Goal: Information Seeking & Learning: Understand process/instructions

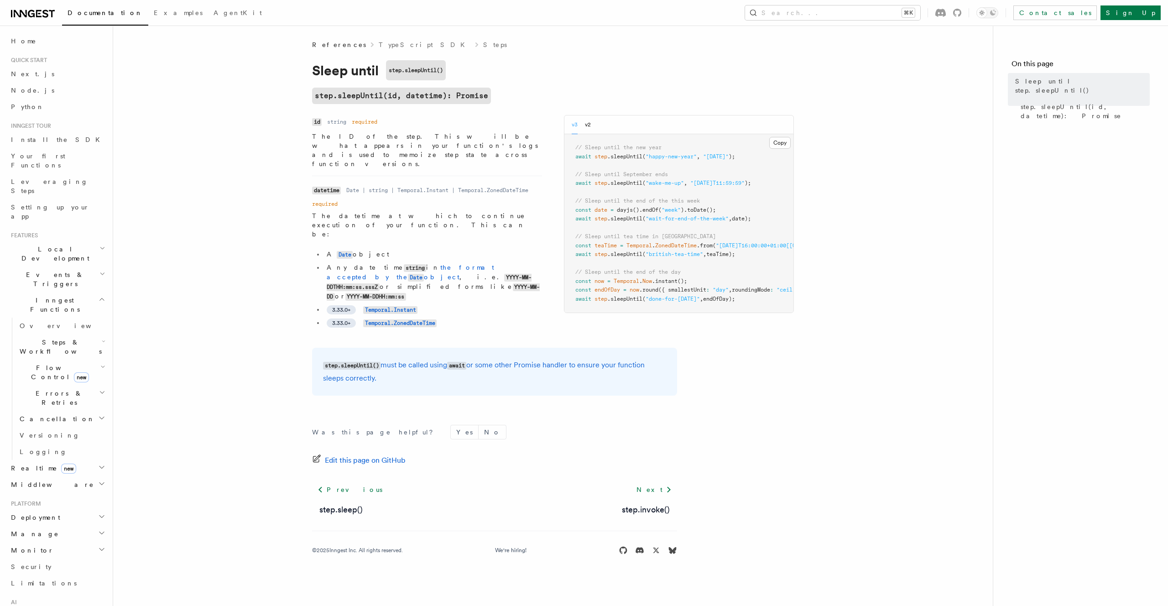
click at [57, 389] on span "Errors & Retries" at bounding box center [57, 398] width 83 height 18
click at [43, 432] on span "Retries" at bounding box center [46, 435] width 36 height 7
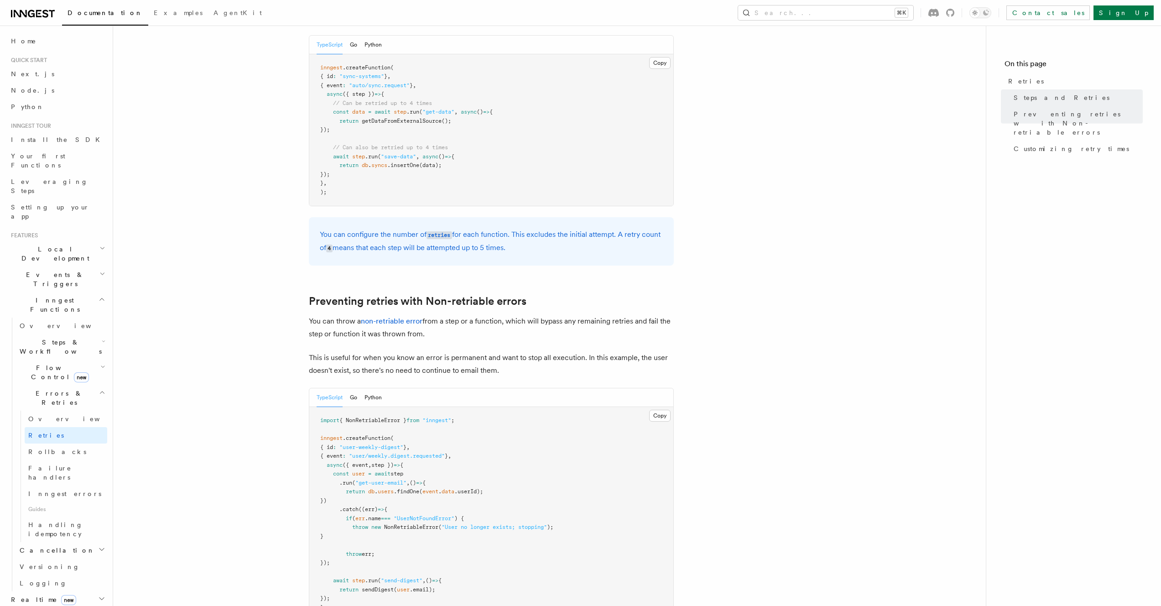
scroll to position [939, 0]
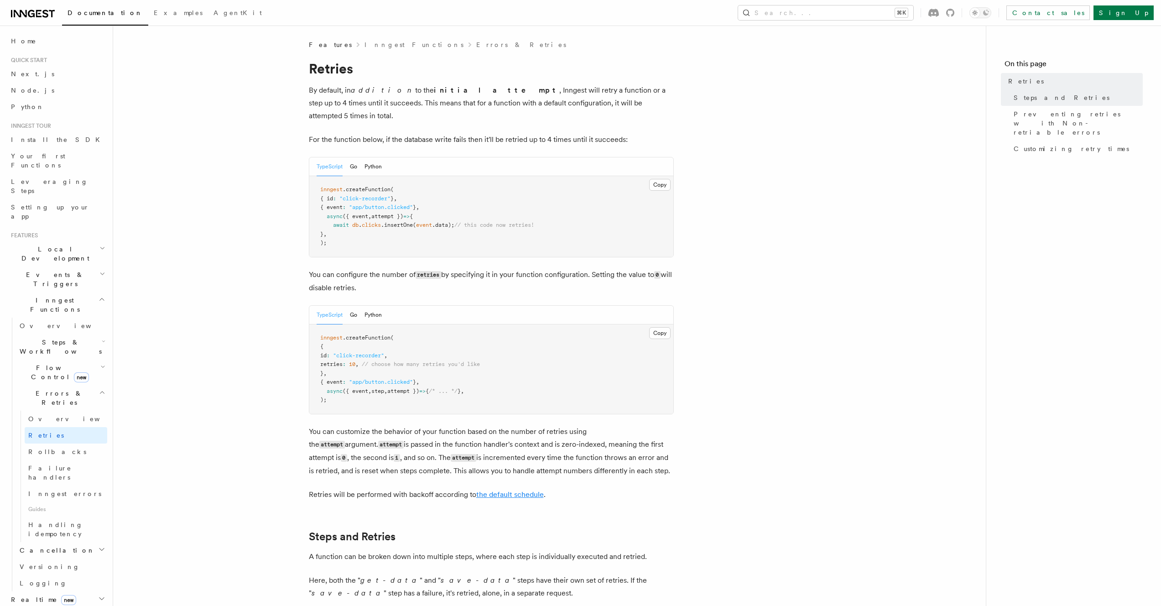
click at [520, 490] on link "the default schedule" at bounding box center [510, 494] width 68 height 9
click at [529, 490] on link "the default schedule" at bounding box center [510, 494] width 68 height 9
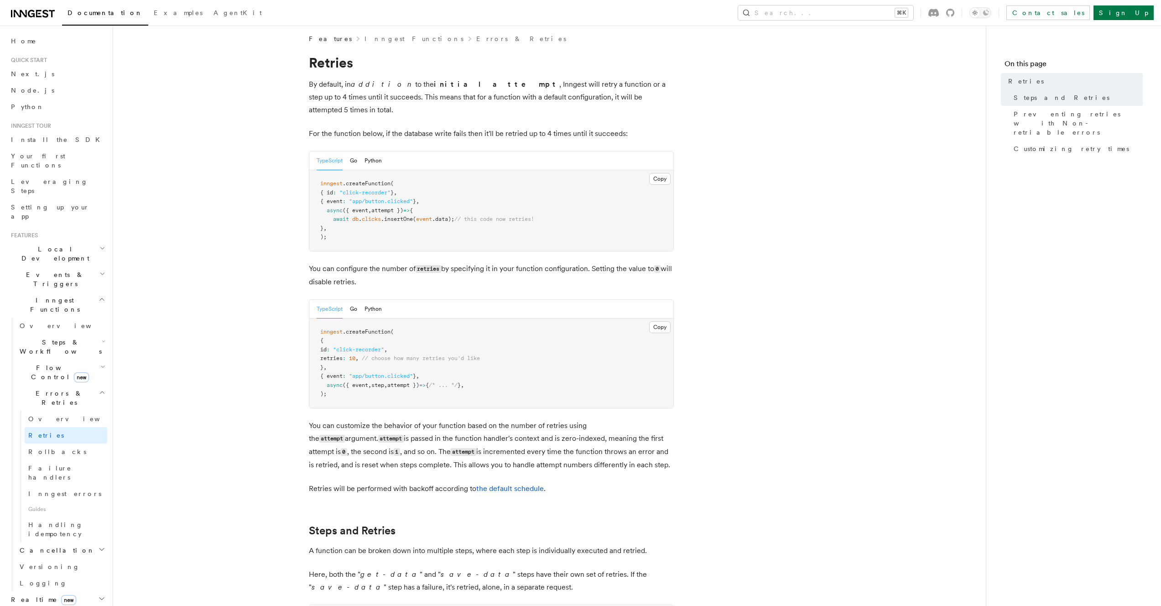
scroll to position [282, 0]
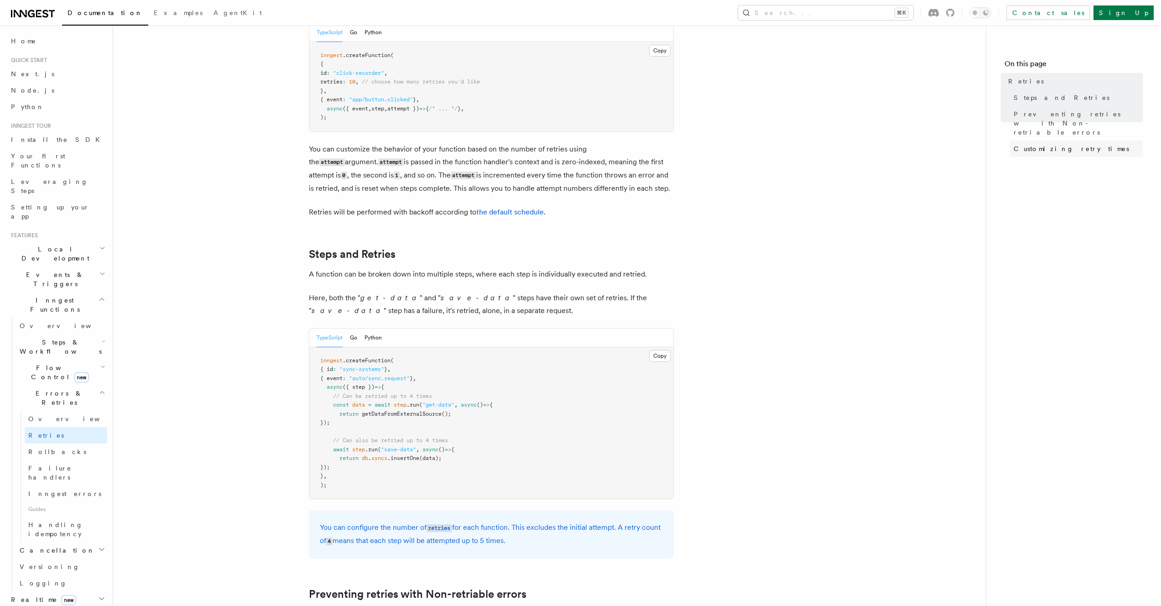
click at [1079, 144] on span "Customizing retry times" at bounding box center [1071, 148] width 115 height 9
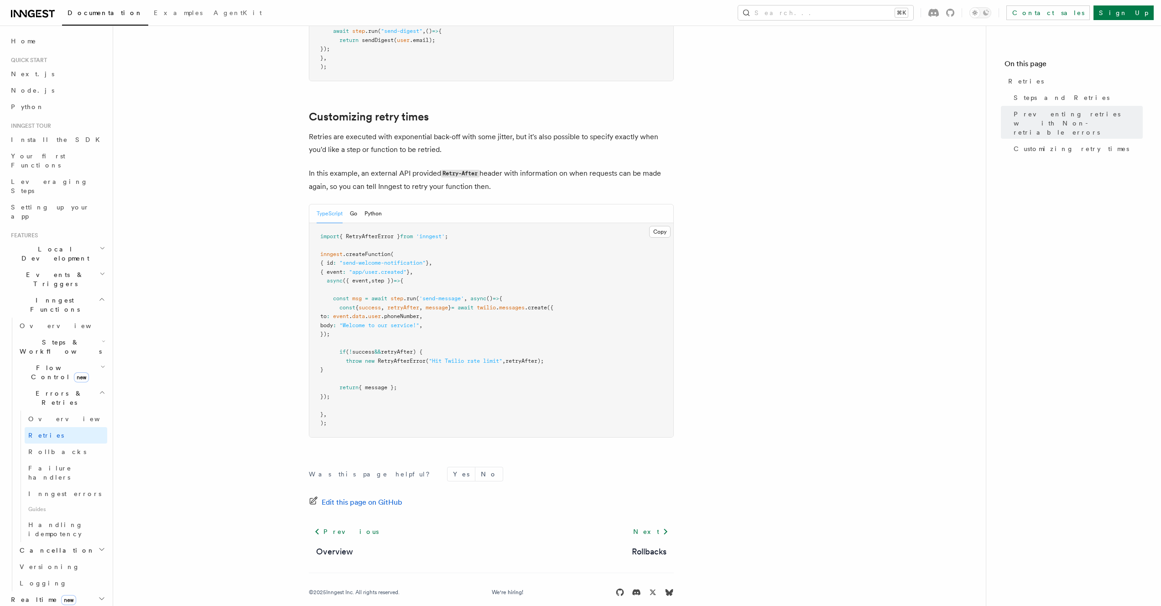
scroll to position [1127, 0]
